Goal: Task Accomplishment & Management: Manage account settings

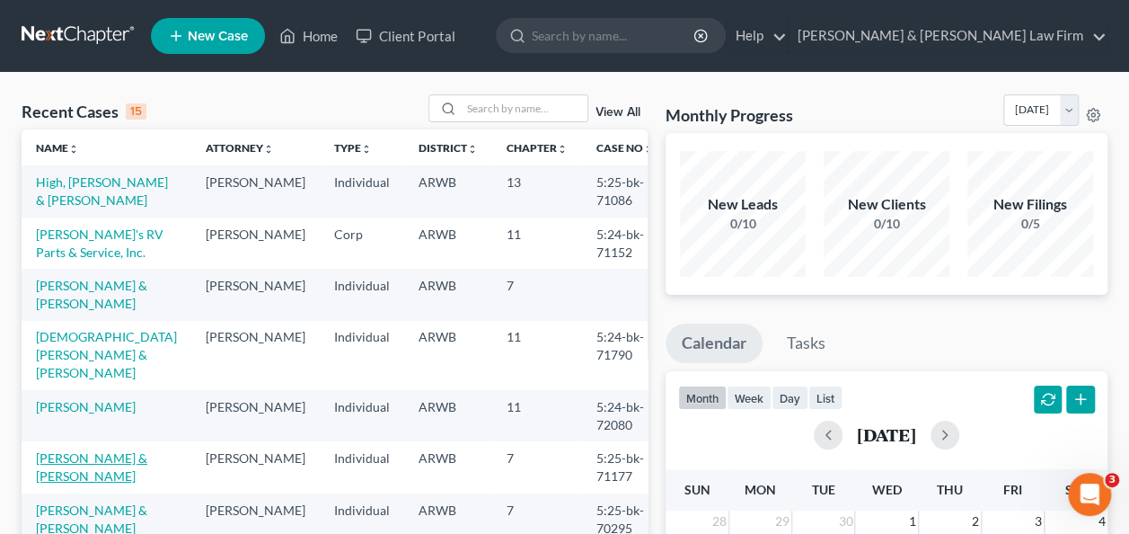
click at [89, 450] on link "[PERSON_NAME] & [PERSON_NAME]" at bounding box center [91, 466] width 111 height 33
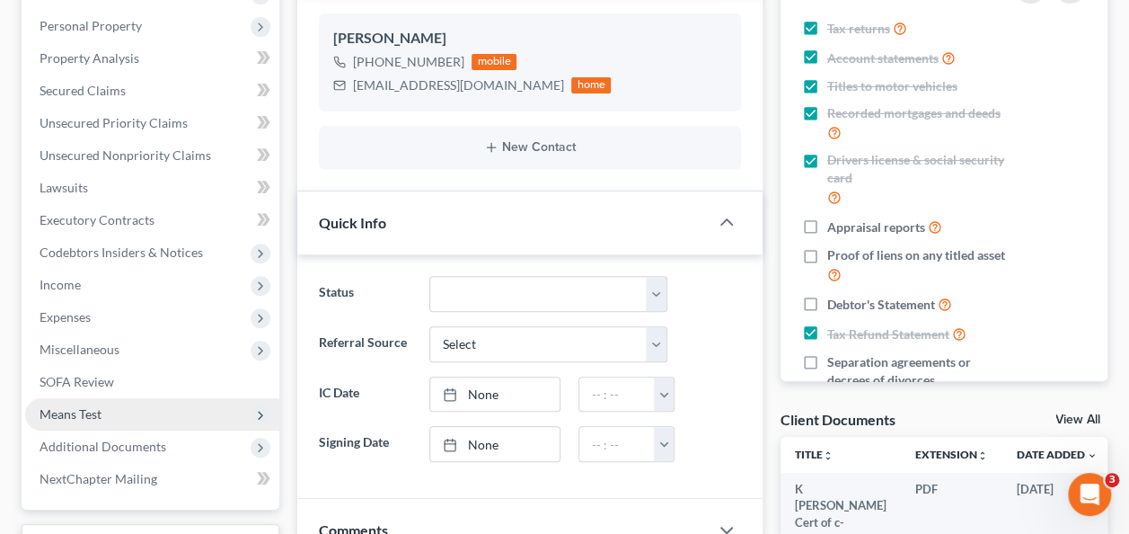
scroll to position [359, 0]
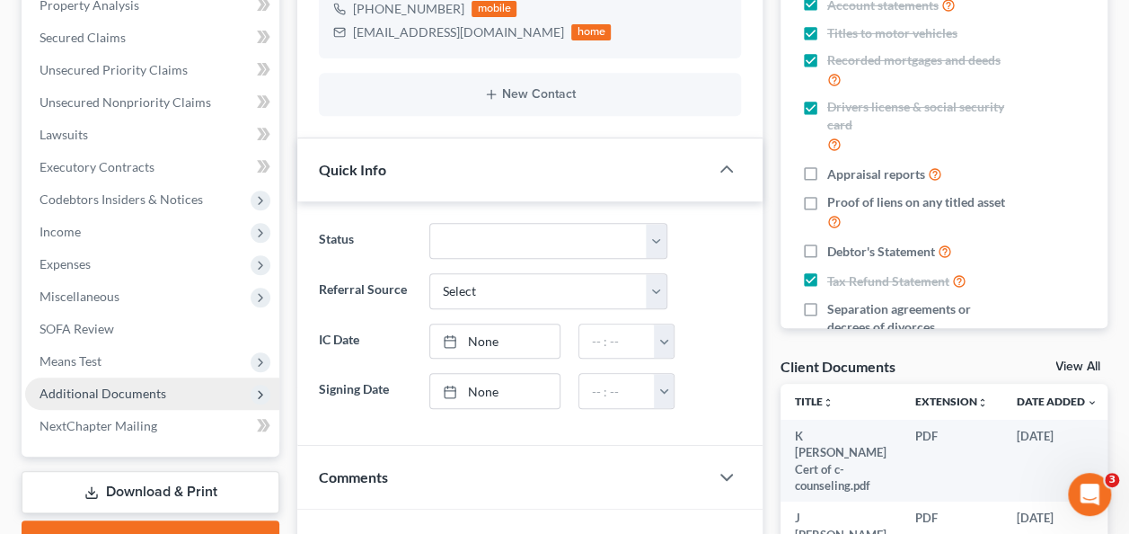
click at [119, 393] on span "Additional Documents" at bounding box center [103, 392] width 127 height 15
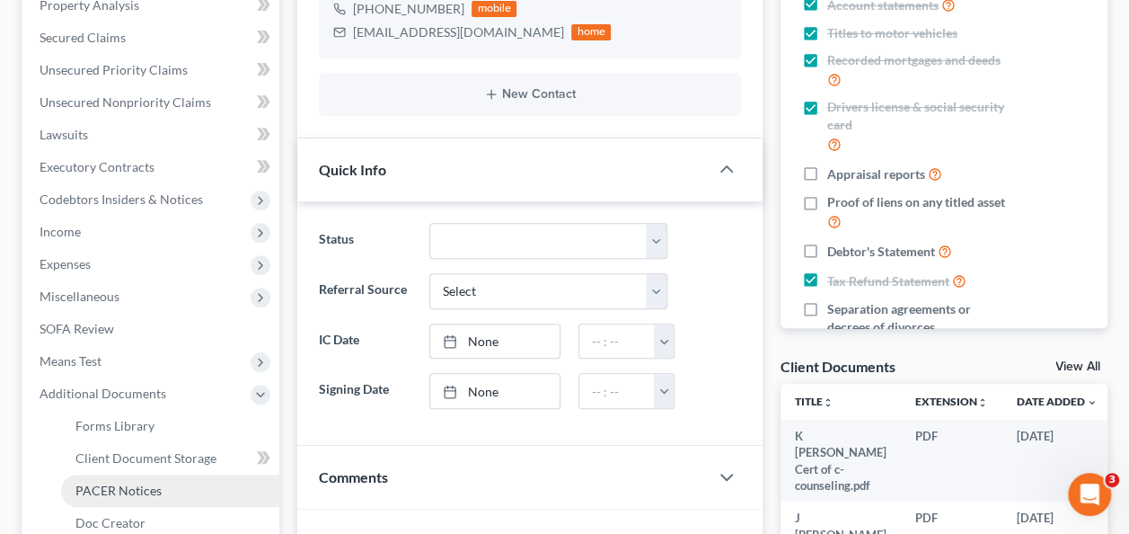
click at [138, 494] on span "PACER Notices" at bounding box center [118, 489] width 86 height 15
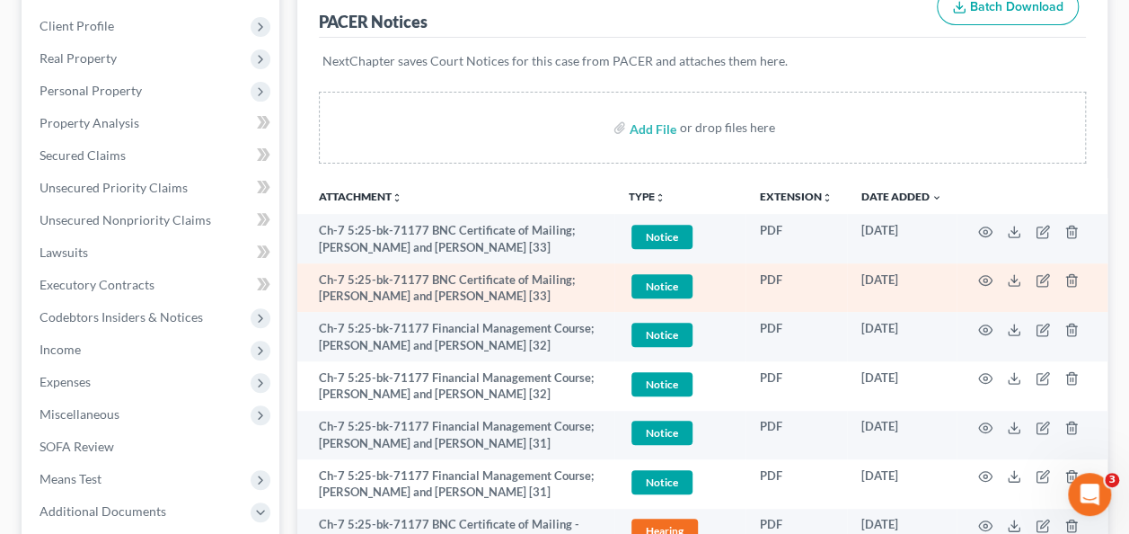
scroll to position [269, 0]
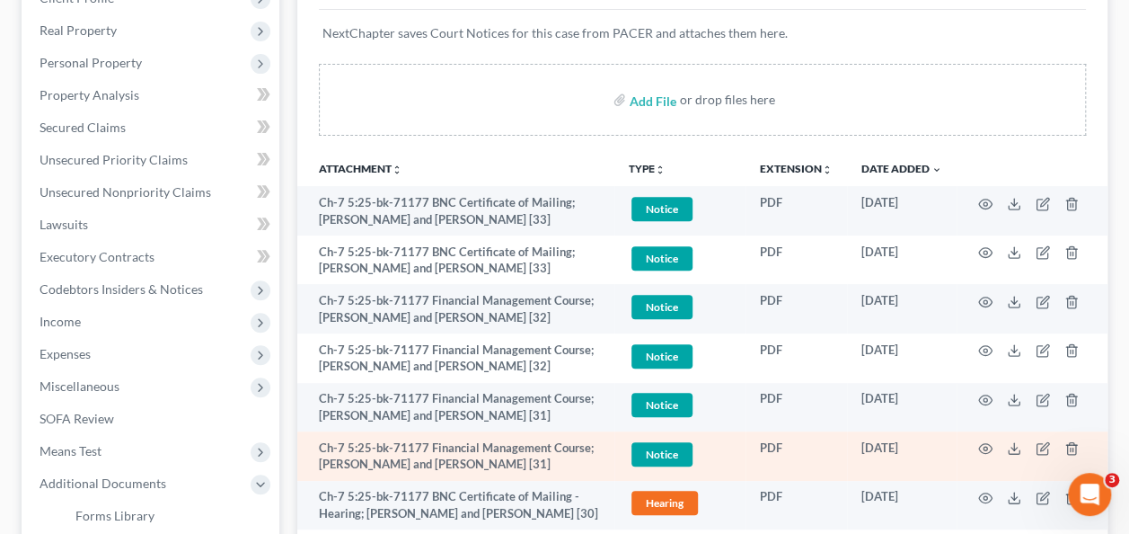
click at [973, 447] on td at bounding box center [1032, 455] width 151 height 49
click at [984, 446] on circle "button" at bounding box center [986, 448] width 4 height 4
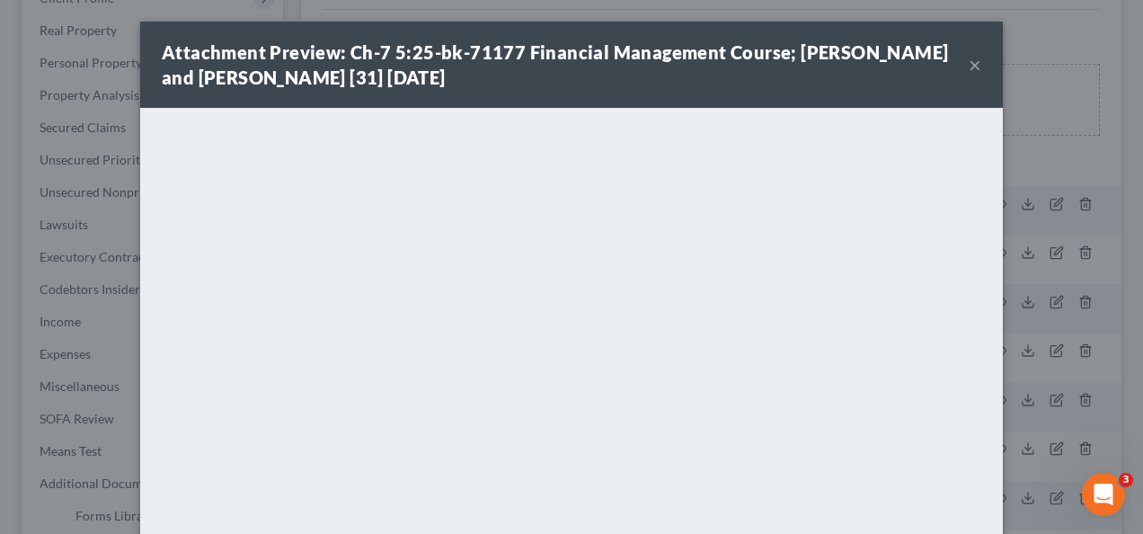
click at [969, 62] on button "×" at bounding box center [974, 65] width 13 height 22
